Goal: Task Accomplishment & Management: Complete application form

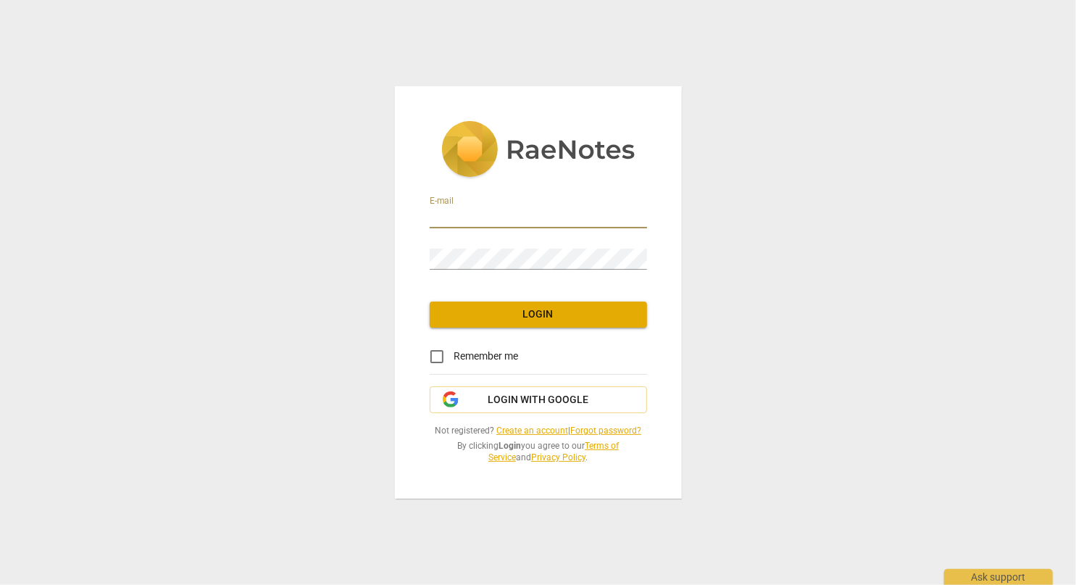
click at [480, 223] on input "email" at bounding box center [538, 217] width 217 height 21
type input "[PERSON_NAME][EMAIL_ADDRESS][DOMAIN_NAME]"
click at [532, 427] on link "Create an account" at bounding box center [532, 430] width 72 height 10
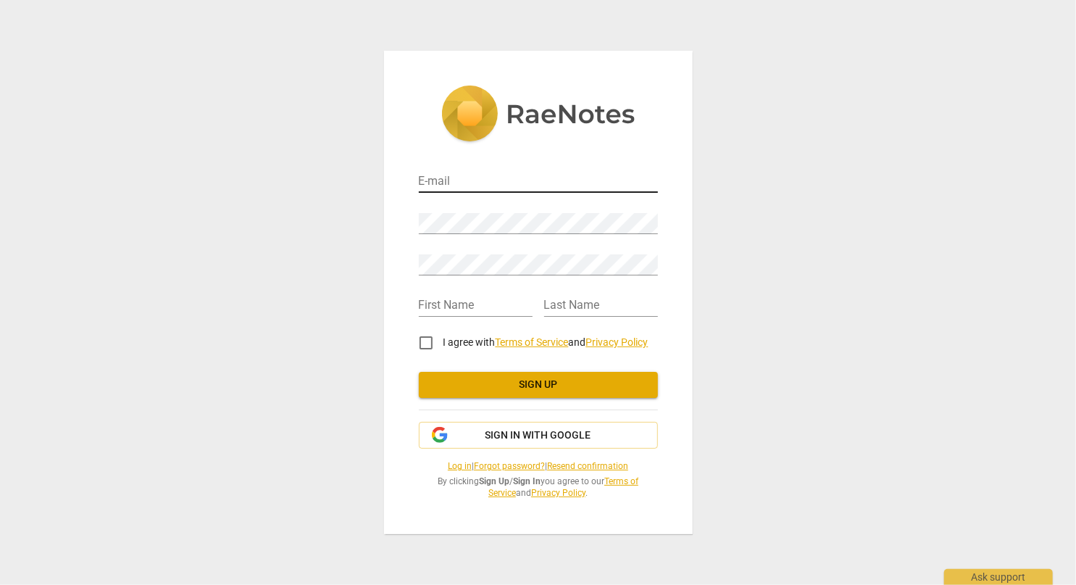
click at [514, 185] on input "email" at bounding box center [538, 182] width 239 height 21
type input "[PERSON_NAME][EMAIL_ADDRESS][DOMAIN_NAME]"
type input "[PERSON_NAME]"
type input "Mas"
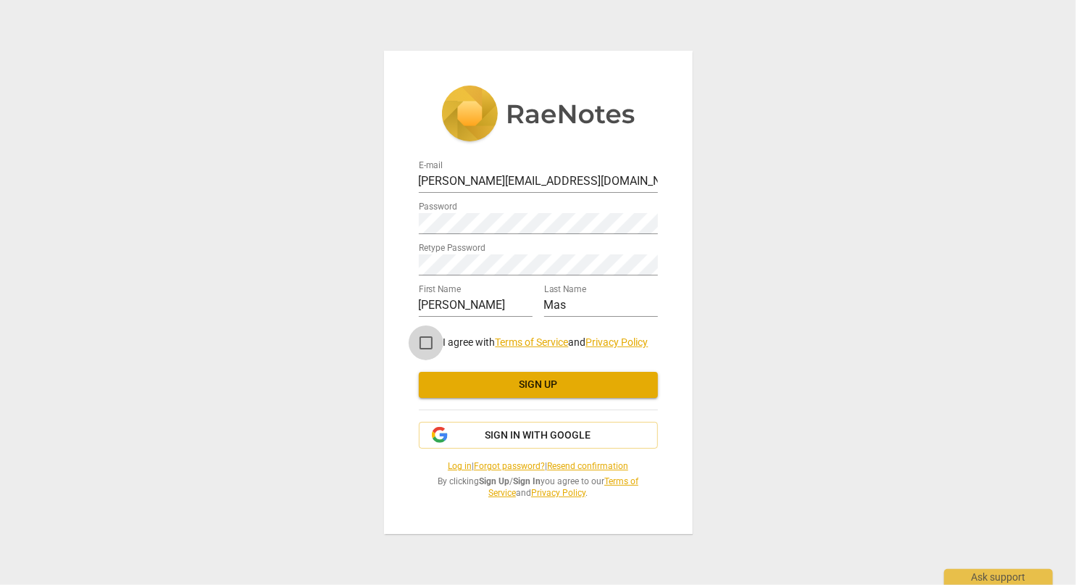
click at [428, 338] on input "I agree with Terms of Service and Privacy Policy" at bounding box center [426, 342] width 35 height 35
checkbox input "true"
click at [511, 384] on span "Sign up" at bounding box center [538, 384] width 216 height 14
